Goal: Information Seeking & Learning: Learn about a topic

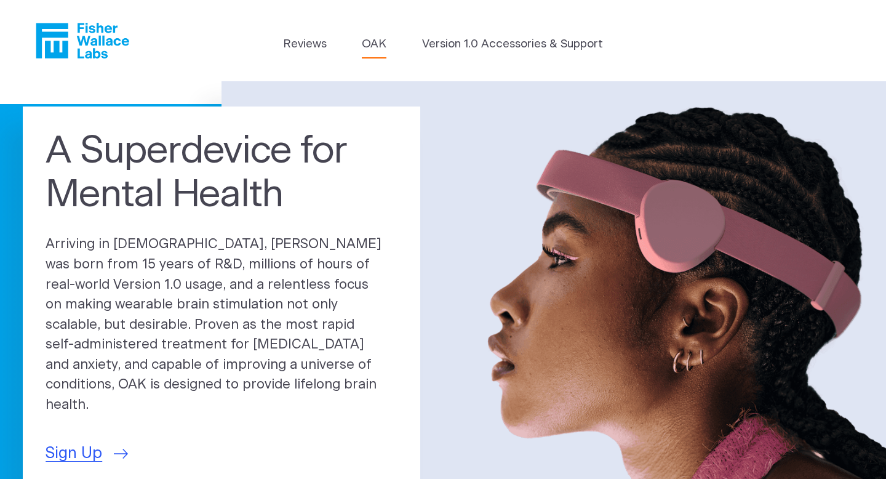
click at [372, 42] on link "OAK" at bounding box center [374, 44] width 25 height 17
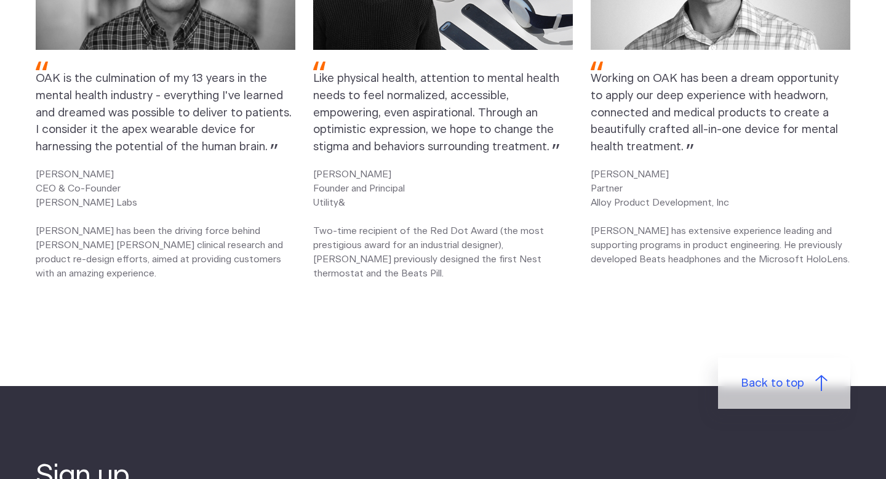
scroll to position [1684, 0]
